Goal: Task Accomplishment & Management: Use online tool/utility

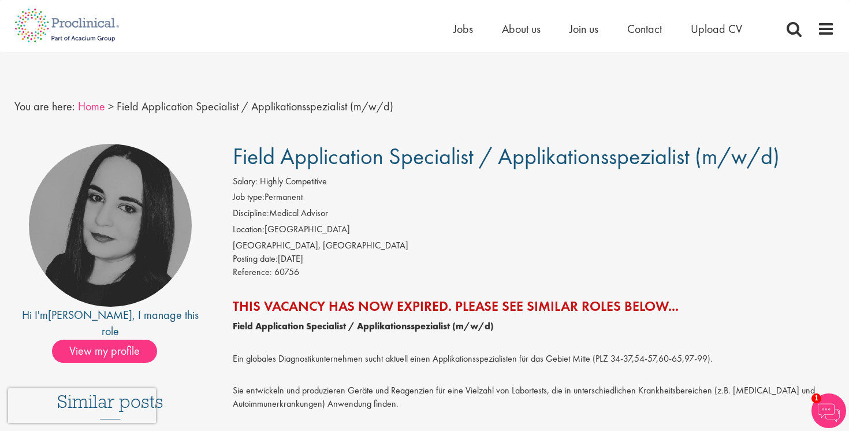
click at [86, 104] on link "Home" at bounding box center [91, 106] width 27 height 15
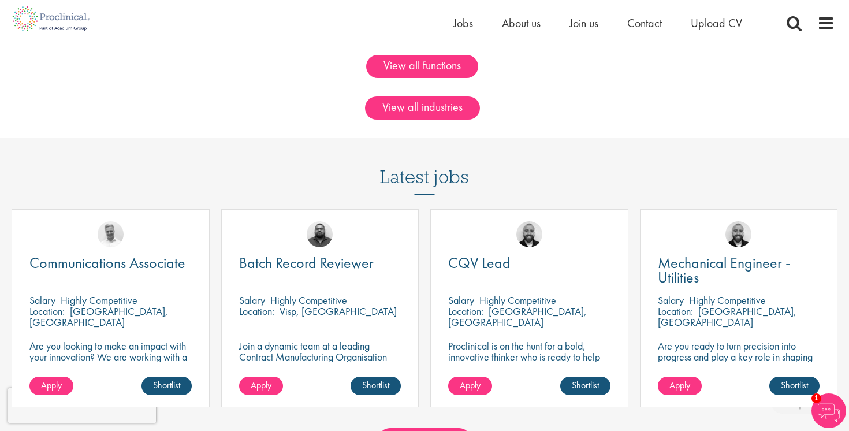
scroll to position [1008, 0]
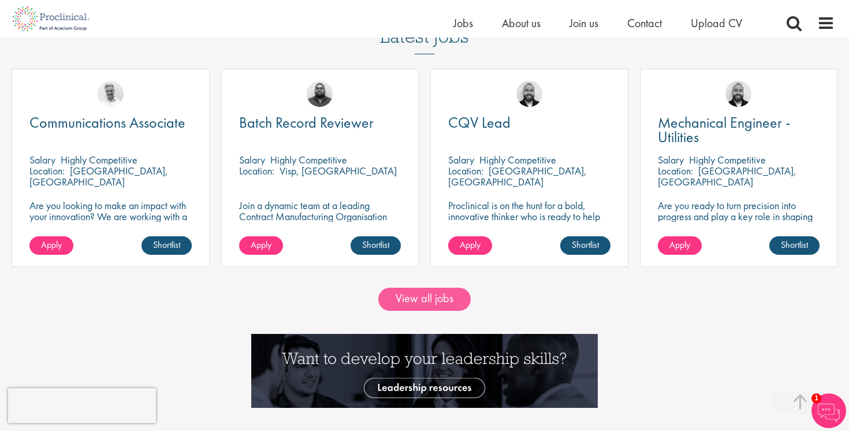
click at [421, 304] on link "View all jobs" at bounding box center [424, 298] width 92 height 23
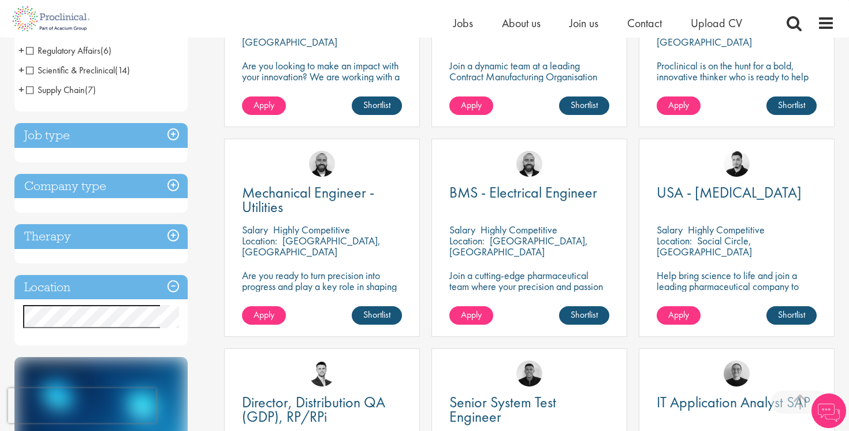
scroll to position [394, 0]
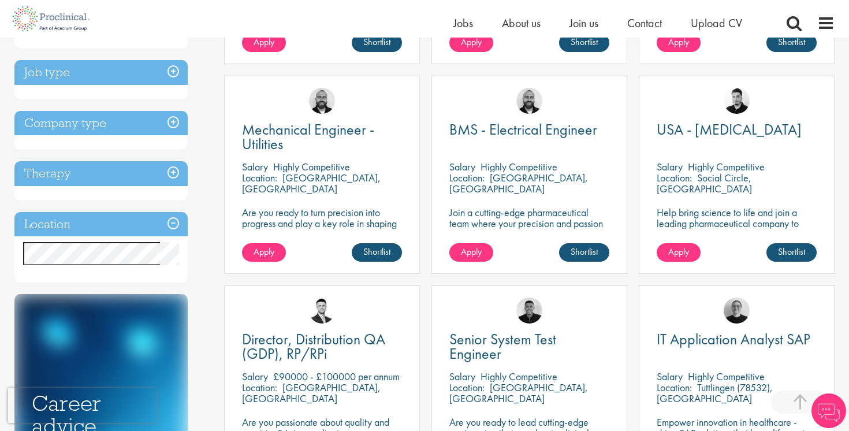
click at [122, 229] on h3 "Location" at bounding box center [100, 224] width 173 height 25
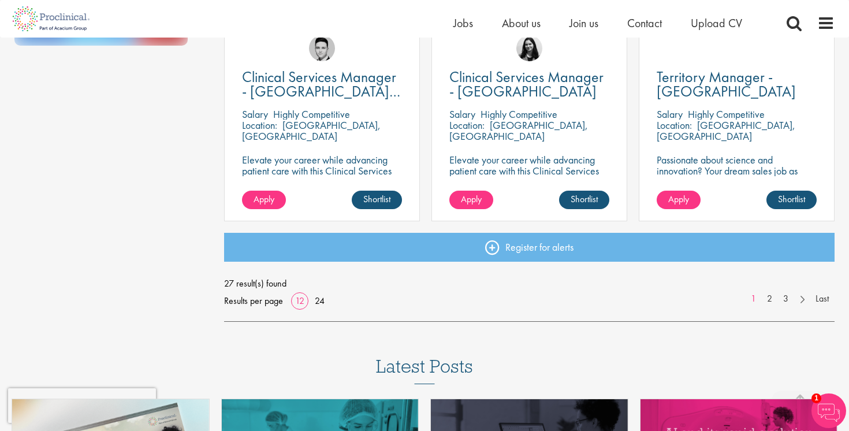
scroll to position [867, 0]
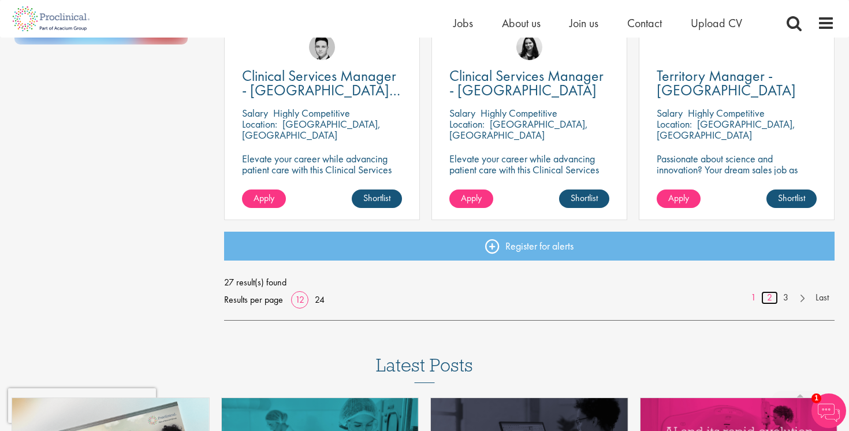
click at [770, 297] on link "2" at bounding box center [769, 297] width 17 height 13
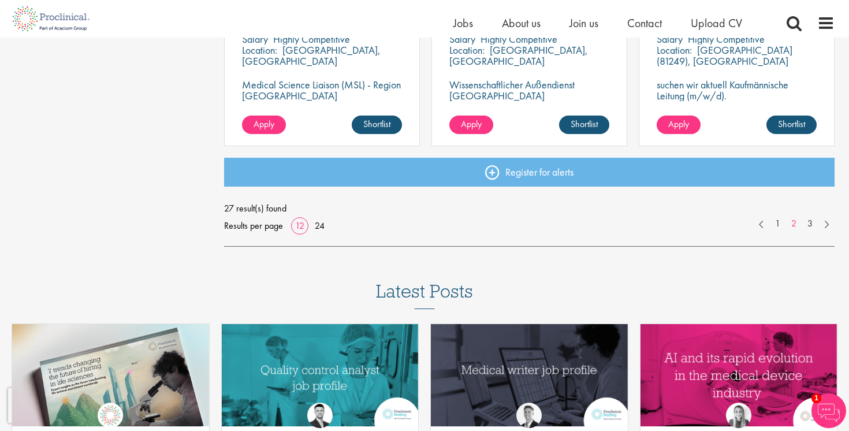
scroll to position [953, 0]
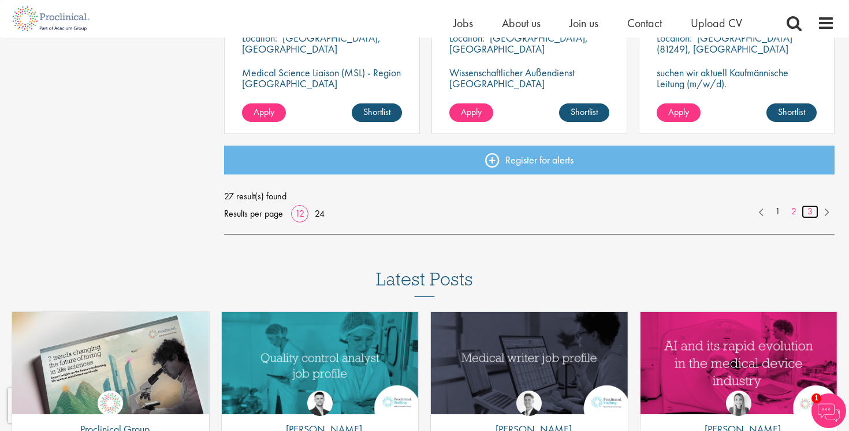
click at [809, 212] on link "3" at bounding box center [809, 211] width 17 height 13
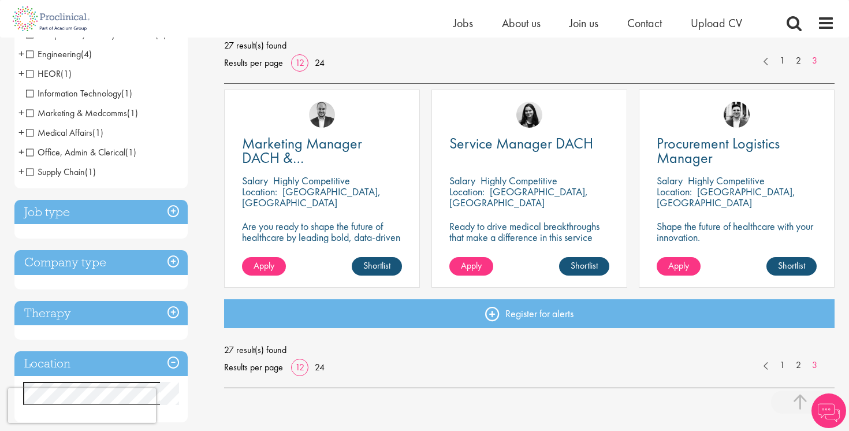
scroll to position [175, 0]
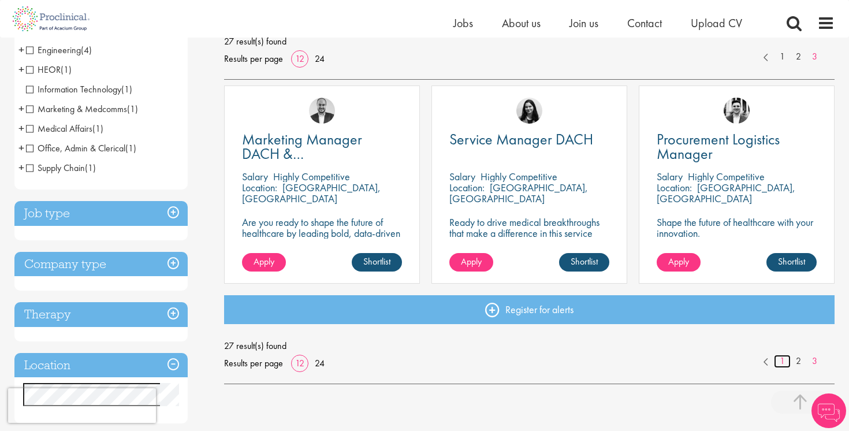
click at [780, 358] on link "1" at bounding box center [782, 360] width 17 height 13
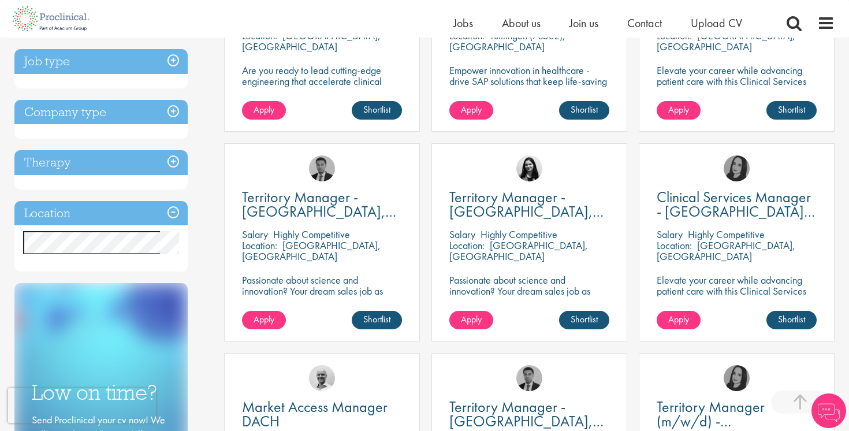
scroll to position [330, 0]
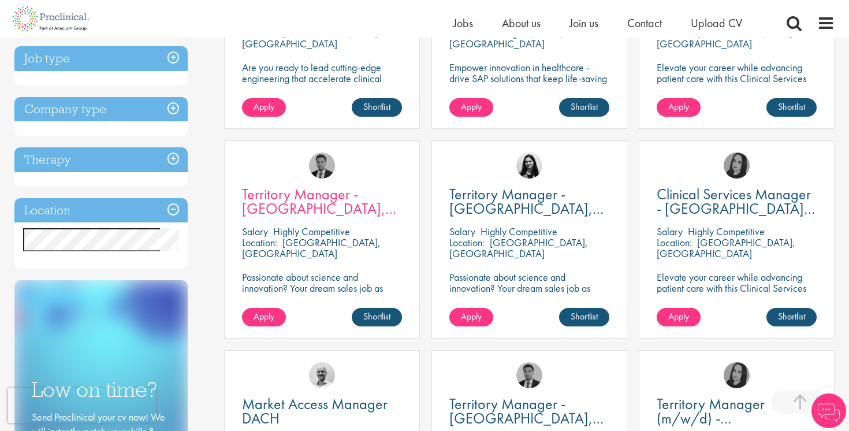
click at [324, 209] on span "Territory Manager - Darmstadt, Saarbrücken" at bounding box center [319, 208] width 154 height 48
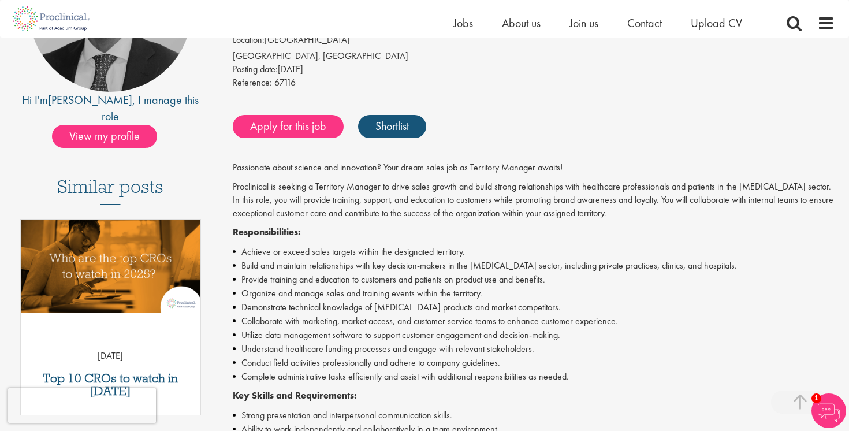
scroll to position [212, 0]
